Goal: Navigation & Orientation: Go to known website

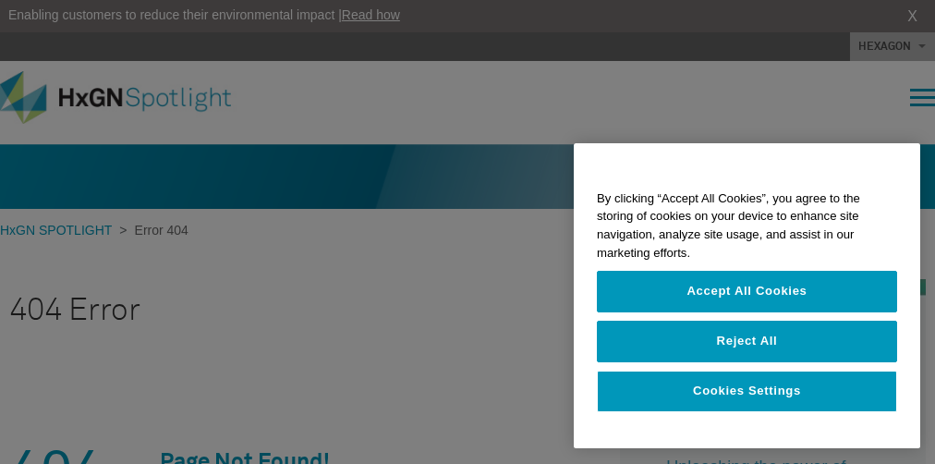
scroll to position [1467, 0]
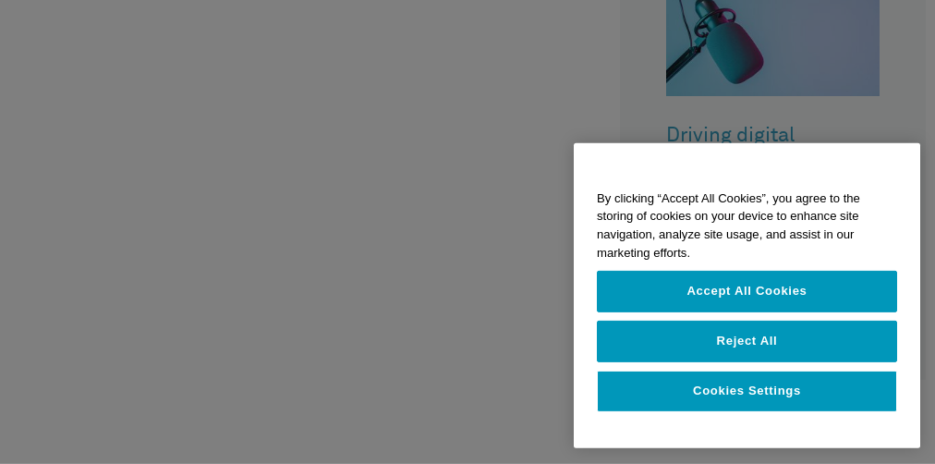
click at [747, 312] on button "Accept All Cookies" at bounding box center [747, 292] width 300 height 41
